Goal: Task Accomplishment & Management: Manage account settings

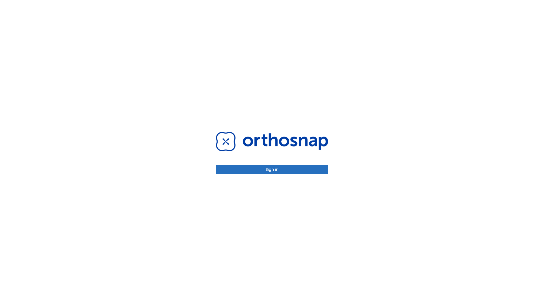
click at [272, 169] on button "Sign in" at bounding box center [272, 169] width 112 height 9
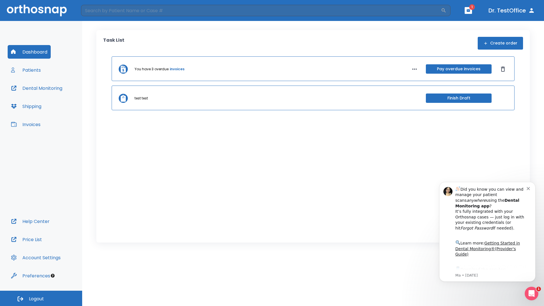
click at [41, 298] on span "Logout" at bounding box center [36, 299] width 15 height 6
